Goal: Transaction & Acquisition: Purchase product/service

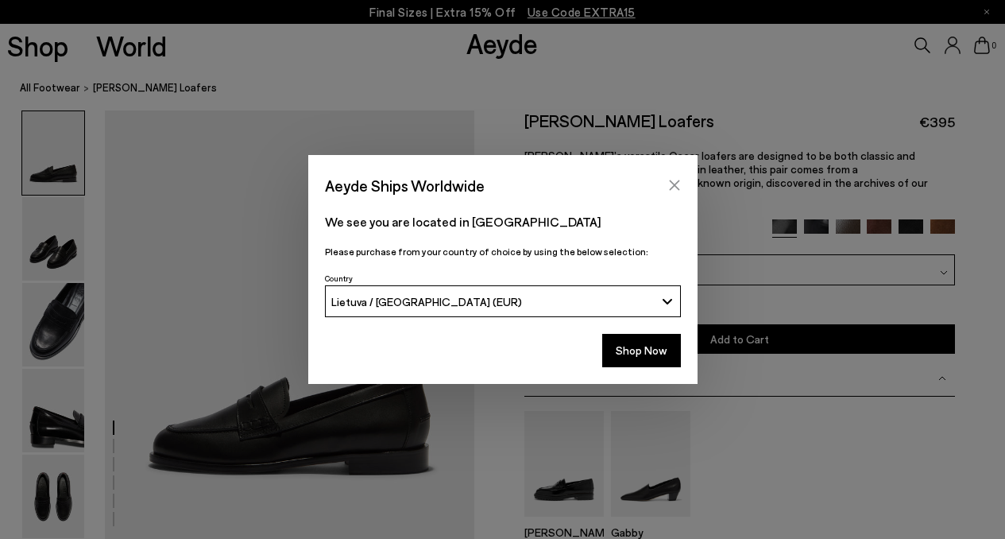
click at [674, 182] on icon "Close" at bounding box center [674, 185] width 13 height 13
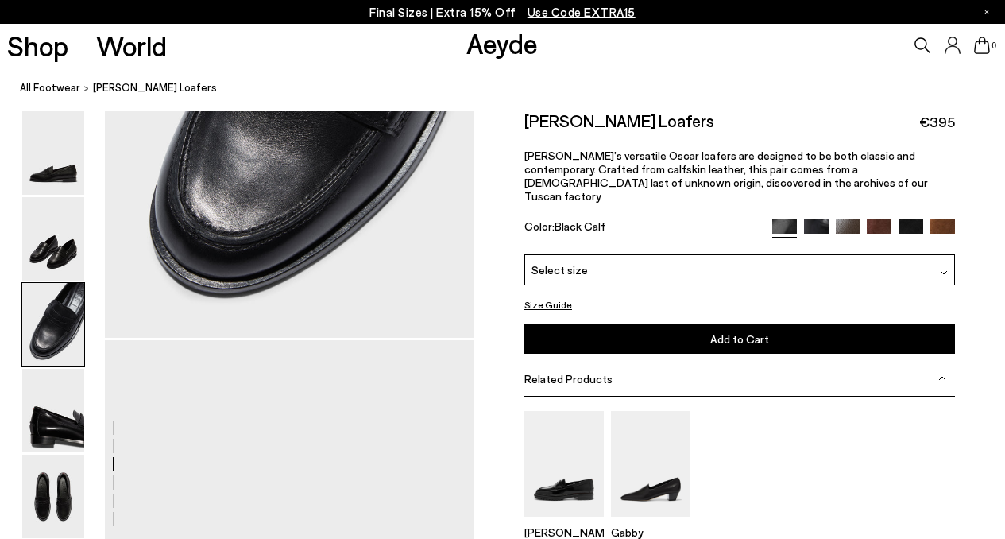
scroll to position [1190, 0]
click at [940, 269] on img at bounding box center [944, 273] width 8 height 8
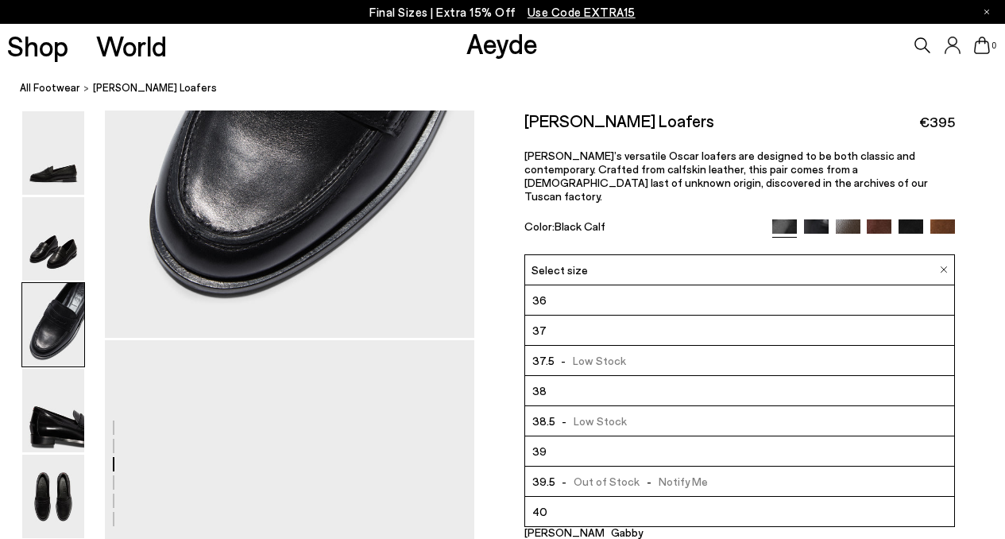
click at [595, 411] on span "- Low Stock" at bounding box center [591, 421] width 72 height 20
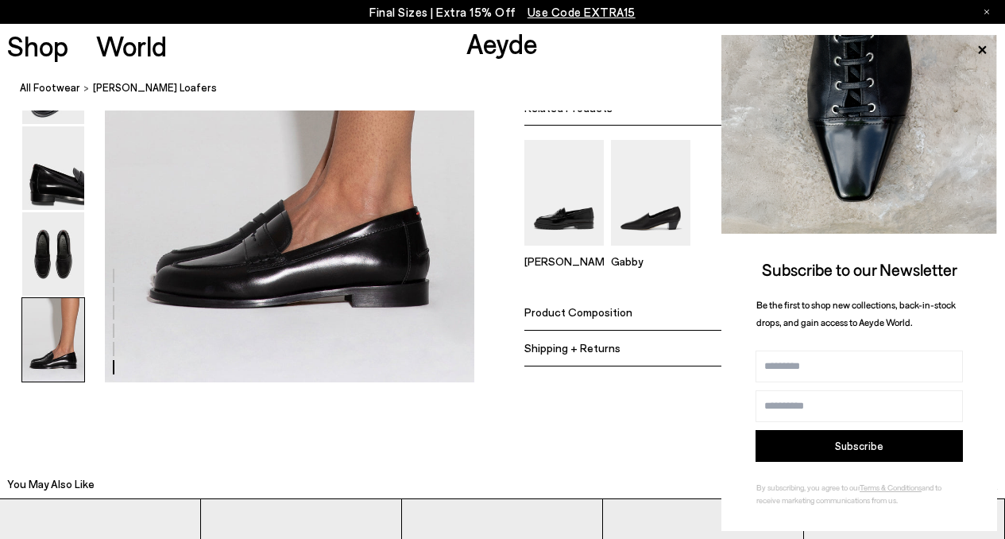
scroll to position [2637, 0]
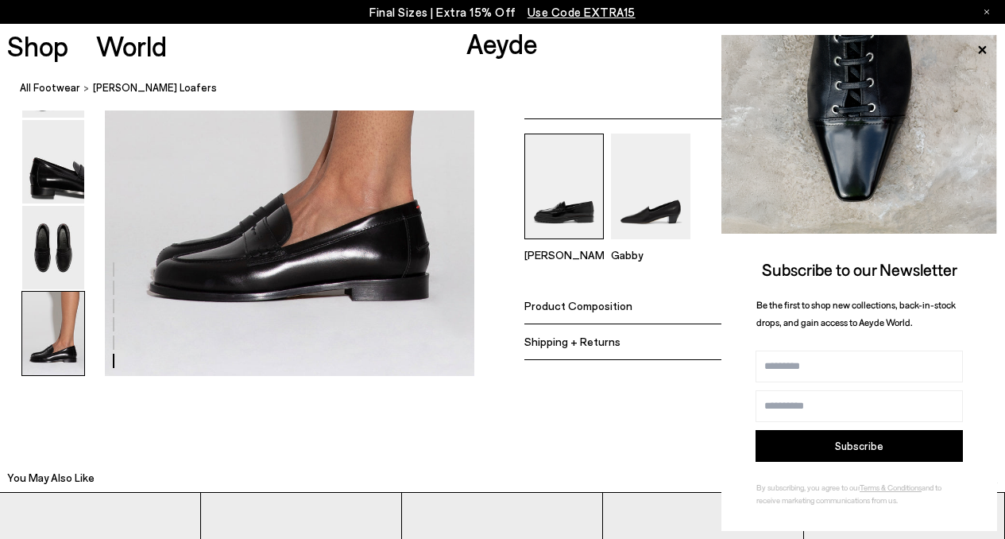
click at [579, 207] on img at bounding box center [563, 186] width 79 height 106
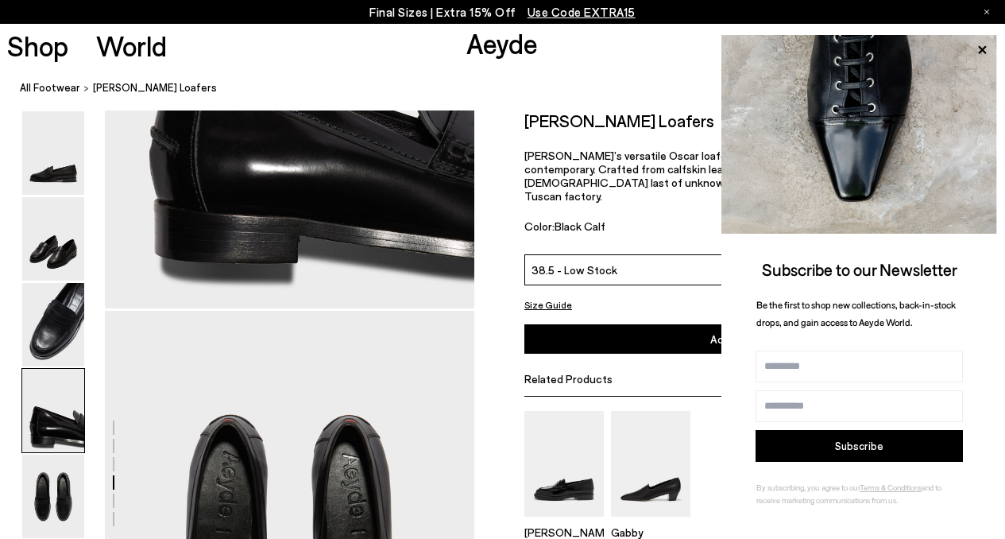
scroll to position [1546, 0]
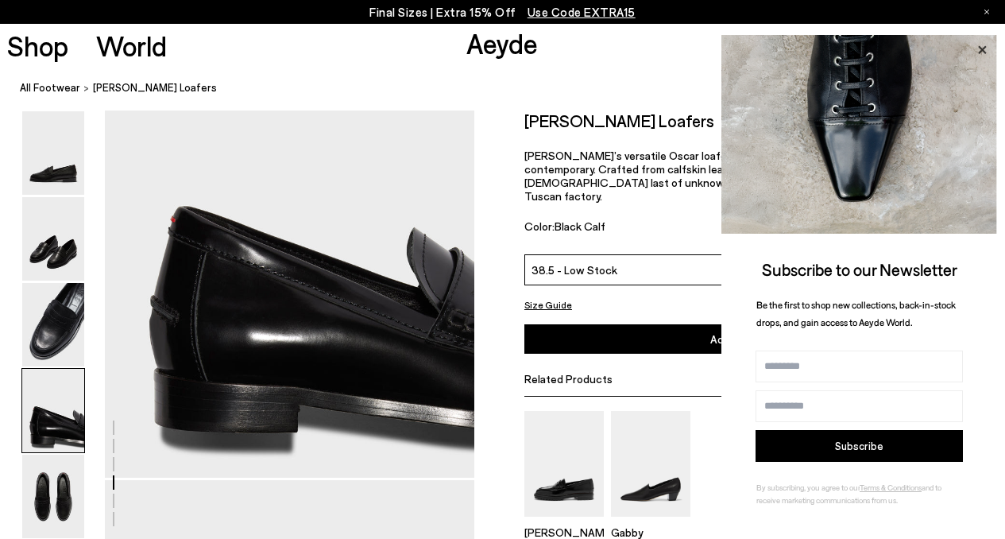
click at [981, 49] on icon at bounding box center [982, 49] width 8 height 8
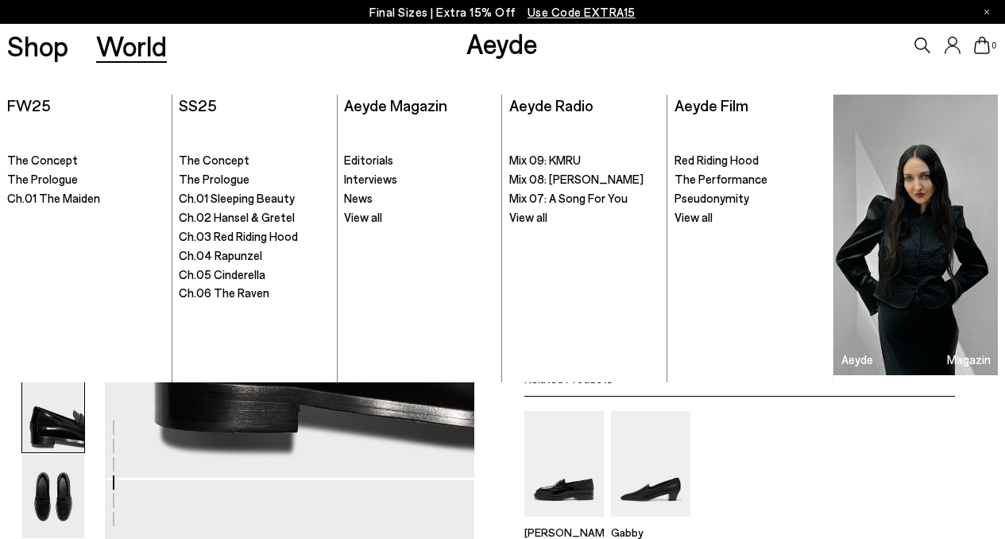
scroll to position [1190, 0]
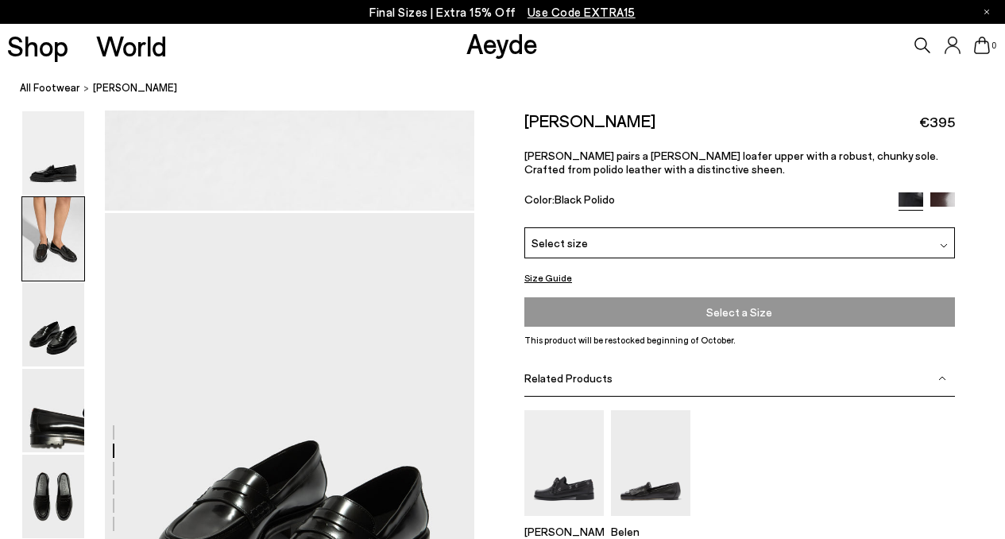
scroll to position [1195, 0]
